Goal: Transaction & Acquisition: Purchase product/service

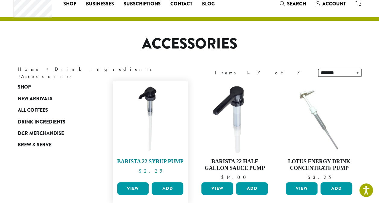
scroll to position [30, 0]
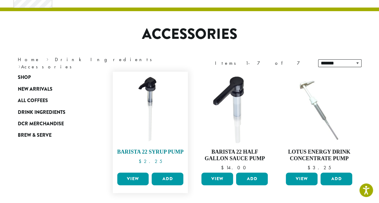
click at [152, 117] on img at bounding box center [150, 109] width 69 height 69
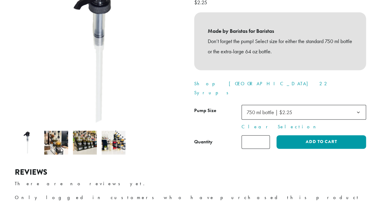
scroll to position [91, 0]
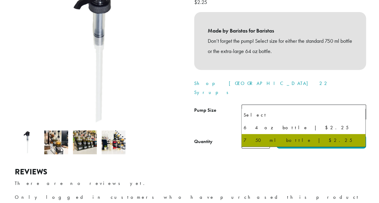
click at [284, 109] on span "750 ml bottle | $2.25" at bounding box center [270, 112] width 46 height 7
click at [294, 175] on h2 "Reviews" at bounding box center [190, 172] width 350 height 9
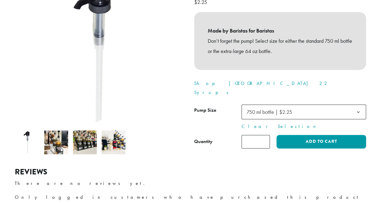
scroll to position [0, 0]
